Goal: Task Accomplishment & Management: Use online tool/utility

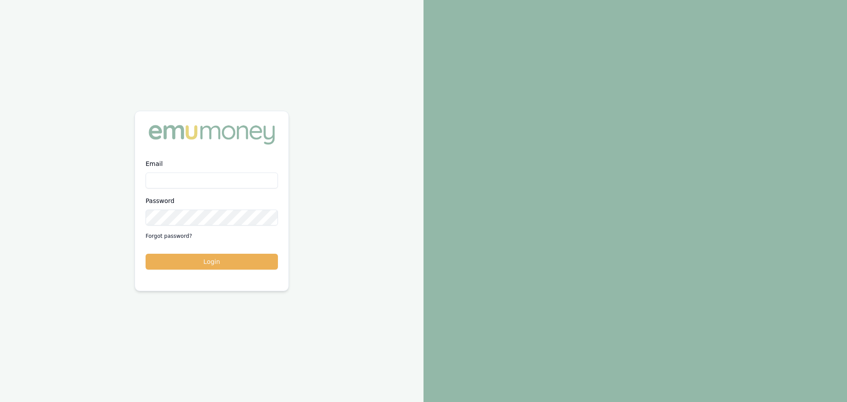
type input "brad.hearns@emumoney.com.au"
click at [146, 254] on button "Login" at bounding box center [212, 262] width 132 height 16
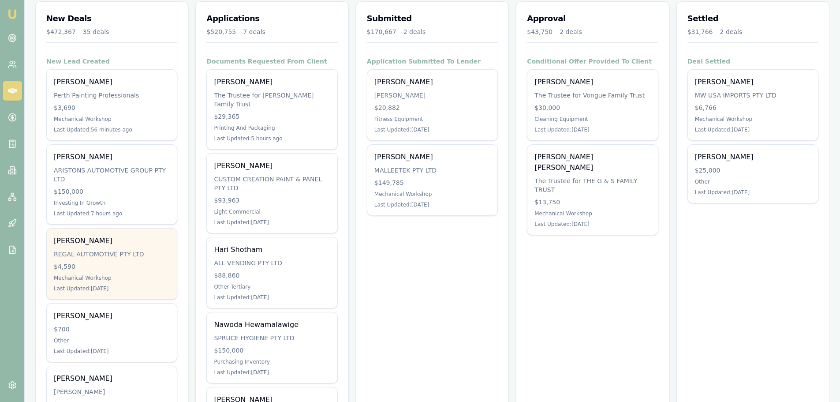
scroll to position [132, 0]
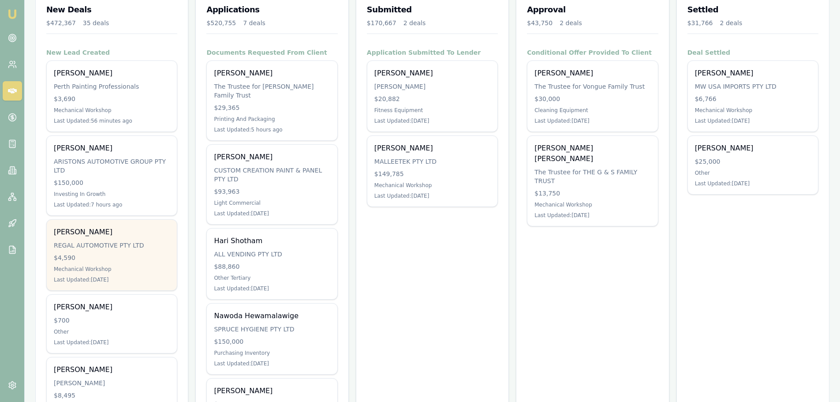
click at [93, 266] on div "Mechanical Workshop" at bounding box center [112, 269] width 116 height 7
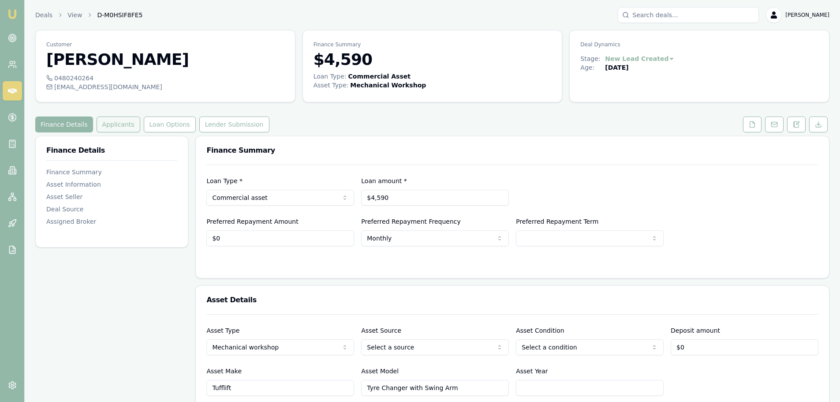
click at [106, 130] on button "Applicants" at bounding box center [119, 124] width 44 height 16
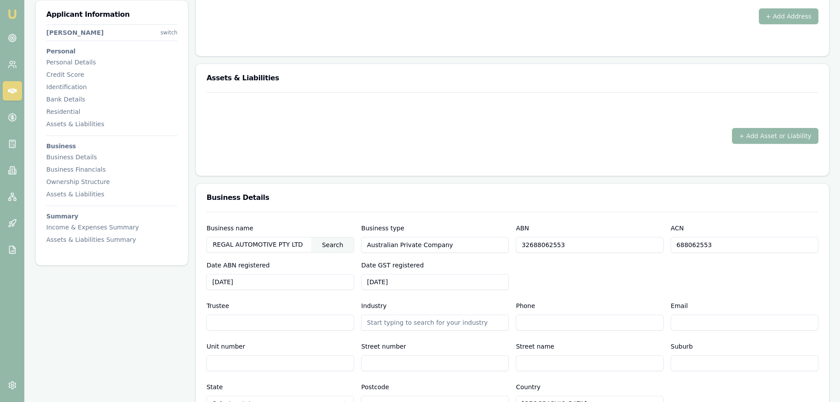
scroll to position [970, 0]
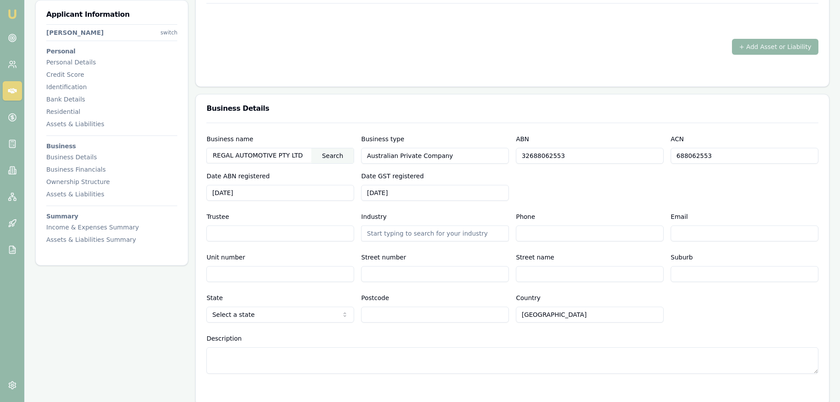
drag, startPoint x: 572, startPoint y: 157, endPoint x: 456, endPoint y: 157, distance: 116.0
click at [456, 157] on div "Business name REGAL AUTOMOTIVE PTY LTD Search Business type Australian Private …" at bounding box center [512, 167] width 612 height 67
